Goal: Task Accomplishment & Management: Use online tool/utility

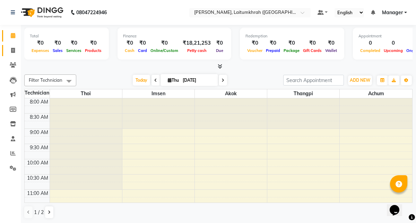
click at [11, 54] on span at bounding box center [13, 51] width 12 height 8
select select "service"
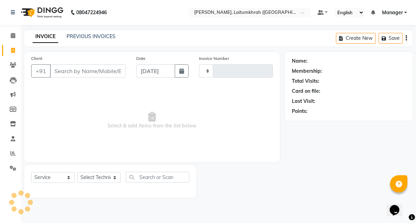
type input "0343"
type input "a"
select select "3812"
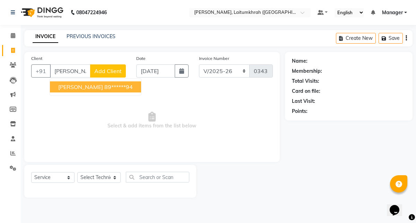
click at [72, 92] on button "[PERSON_NAME] 89******94" at bounding box center [95, 86] width 91 height 11
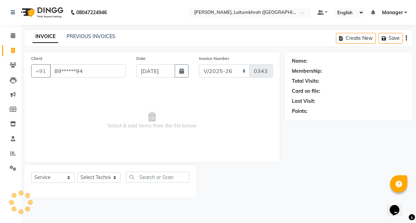
type input "89******94"
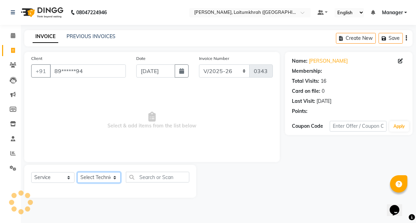
click at [92, 178] on select "Select Technician [PERSON_NAME] Imsen Manager Thangpi Thoi Xenia" at bounding box center [98, 177] width 43 height 11
select select "18614"
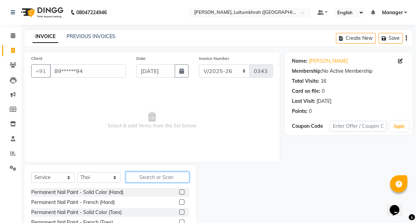
click at [139, 177] on input "text" at bounding box center [157, 177] width 63 height 11
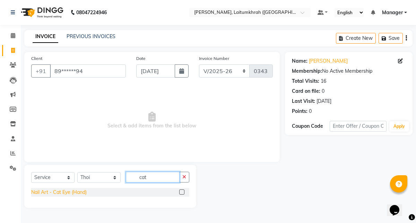
type input "cat"
click at [69, 192] on div "Nail Art - Cat Eye (Hand)" at bounding box center [58, 192] width 55 height 7
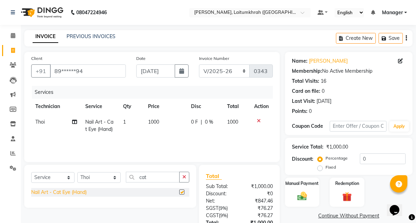
checkbox input "false"
click at [154, 131] on td "1000" at bounding box center [165, 125] width 43 height 23
select select "18614"
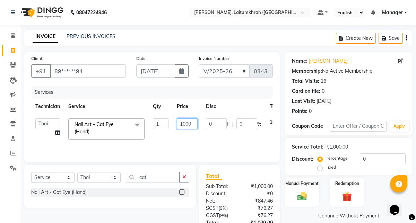
click at [186, 123] on input "1000" at bounding box center [187, 124] width 21 height 11
type input "1200"
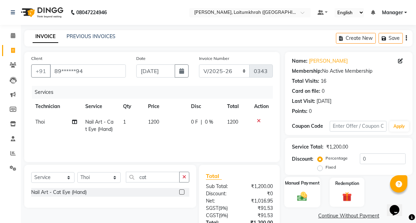
click at [308, 191] on img at bounding box center [302, 196] width 16 height 11
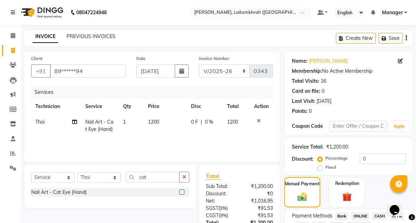
scroll to position [54, 0]
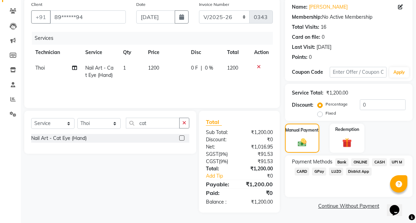
click at [321, 172] on span "GPay" at bounding box center [319, 172] width 14 height 8
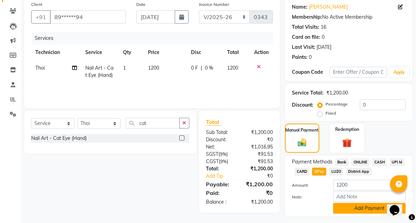
click at [349, 210] on button "Add Payment" at bounding box center [369, 208] width 72 height 11
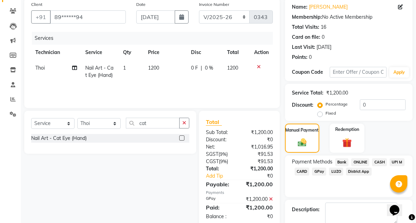
scroll to position [92, 0]
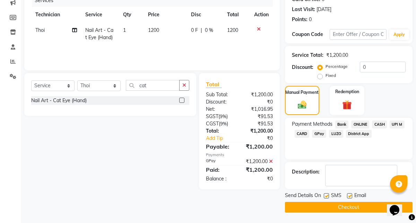
click at [349, 210] on button "Checkout" at bounding box center [349, 207] width 128 height 11
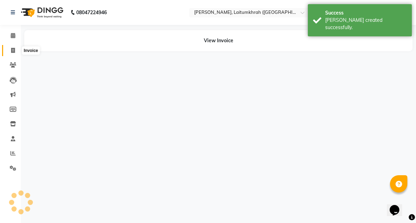
click at [9, 46] on link "Invoice" at bounding box center [10, 50] width 17 height 11
select select "service"
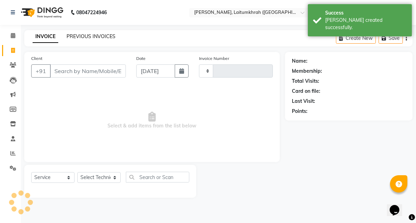
click at [87, 38] on link "PREVIOUS INVOICES" at bounding box center [91, 36] width 49 height 6
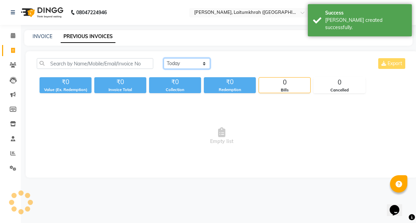
click at [190, 60] on select "[DATE] [DATE] Custom Range" at bounding box center [187, 63] width 46 height 11
select select "[DATE]"
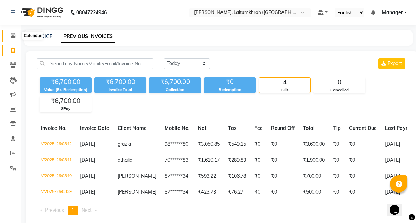
click at [11, 34] on icon at bounding box center [13, 35] width 5 height 5
